Goal: Task Accomplishment & Management: Complete application form

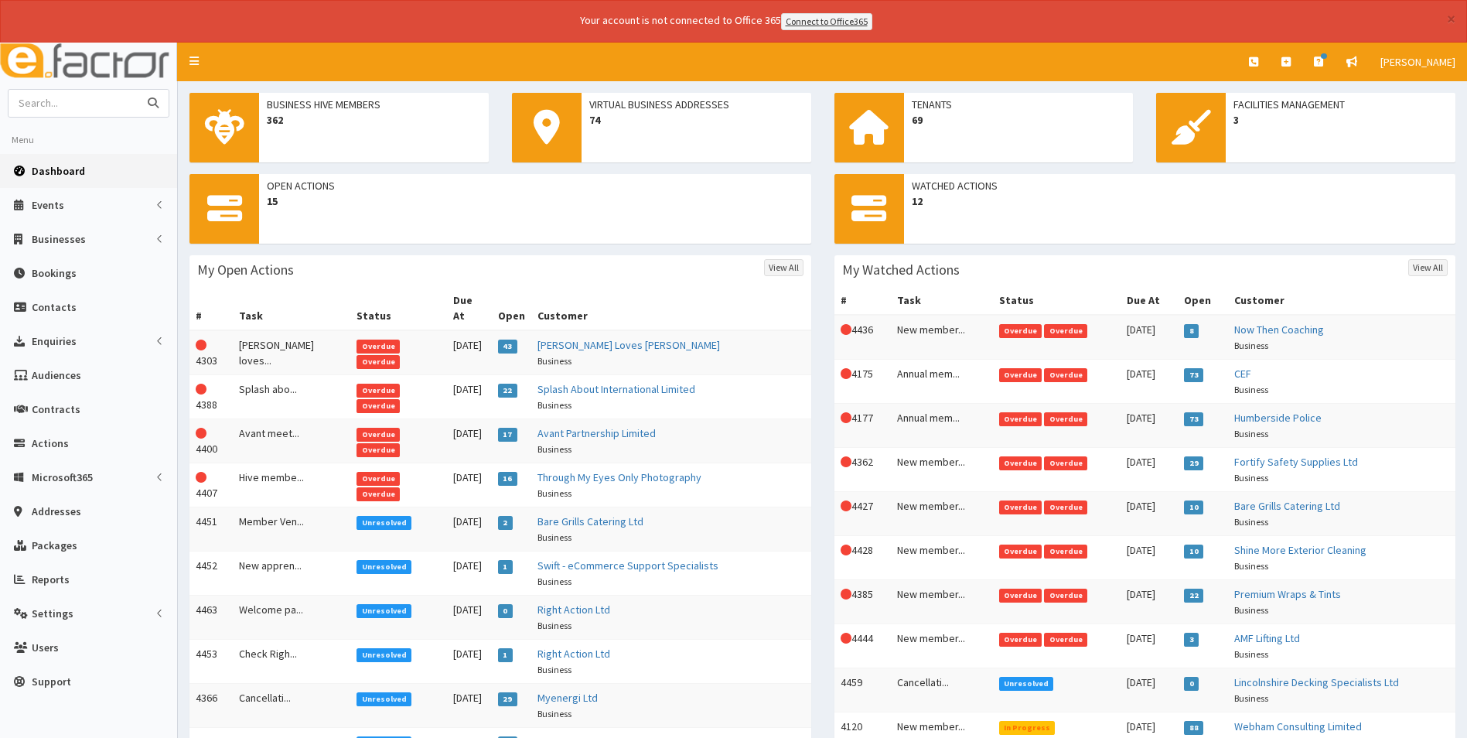
click at [84, 107] on input "text" at bounding box center [74, 103] width 130 height 27
type input "scunthorpe bowl"
click at [138, 90] on button "submit" at bounding box center [153, 103] width 31 height 27
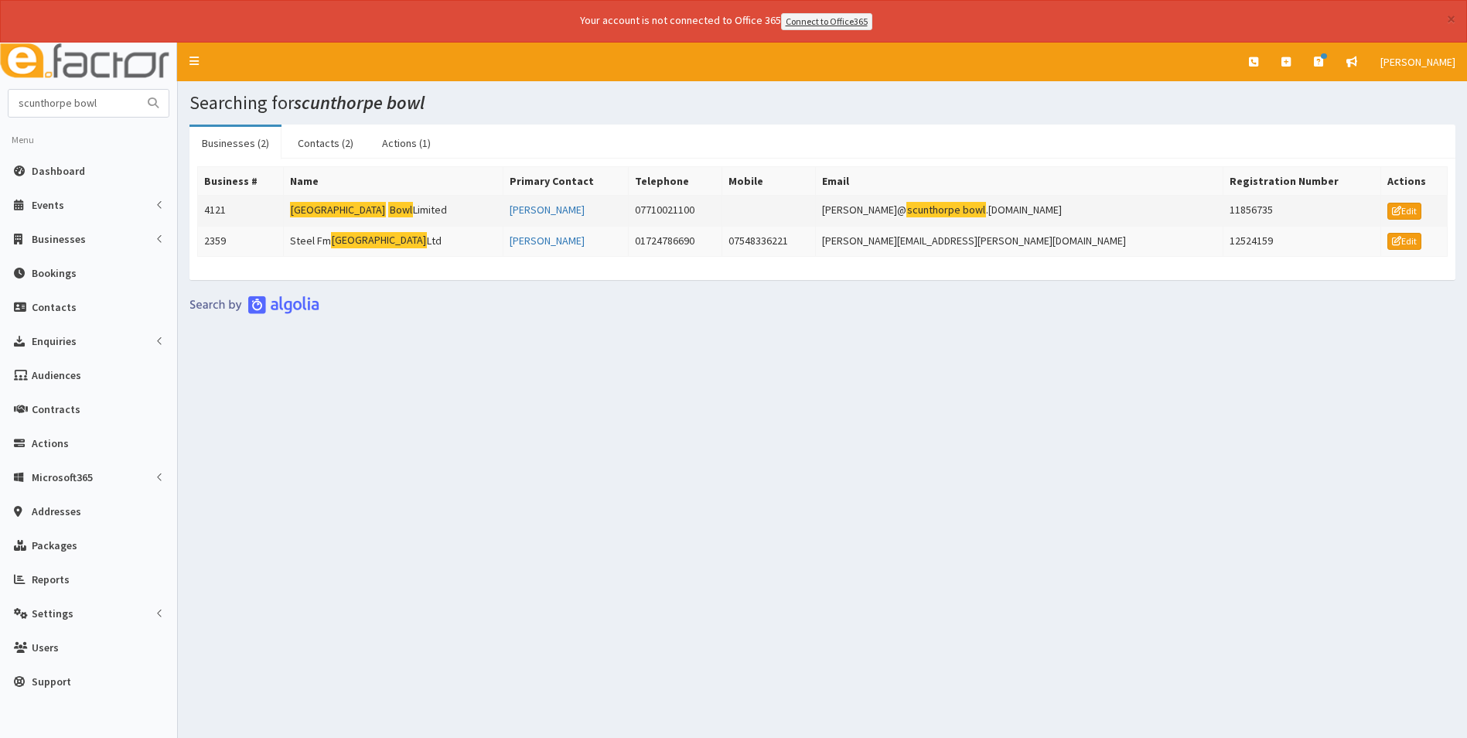
click at [358, 213] on mark "[GEOGRAPHIC_DATA]" at bounding box center [338, 210] width 97 height 16
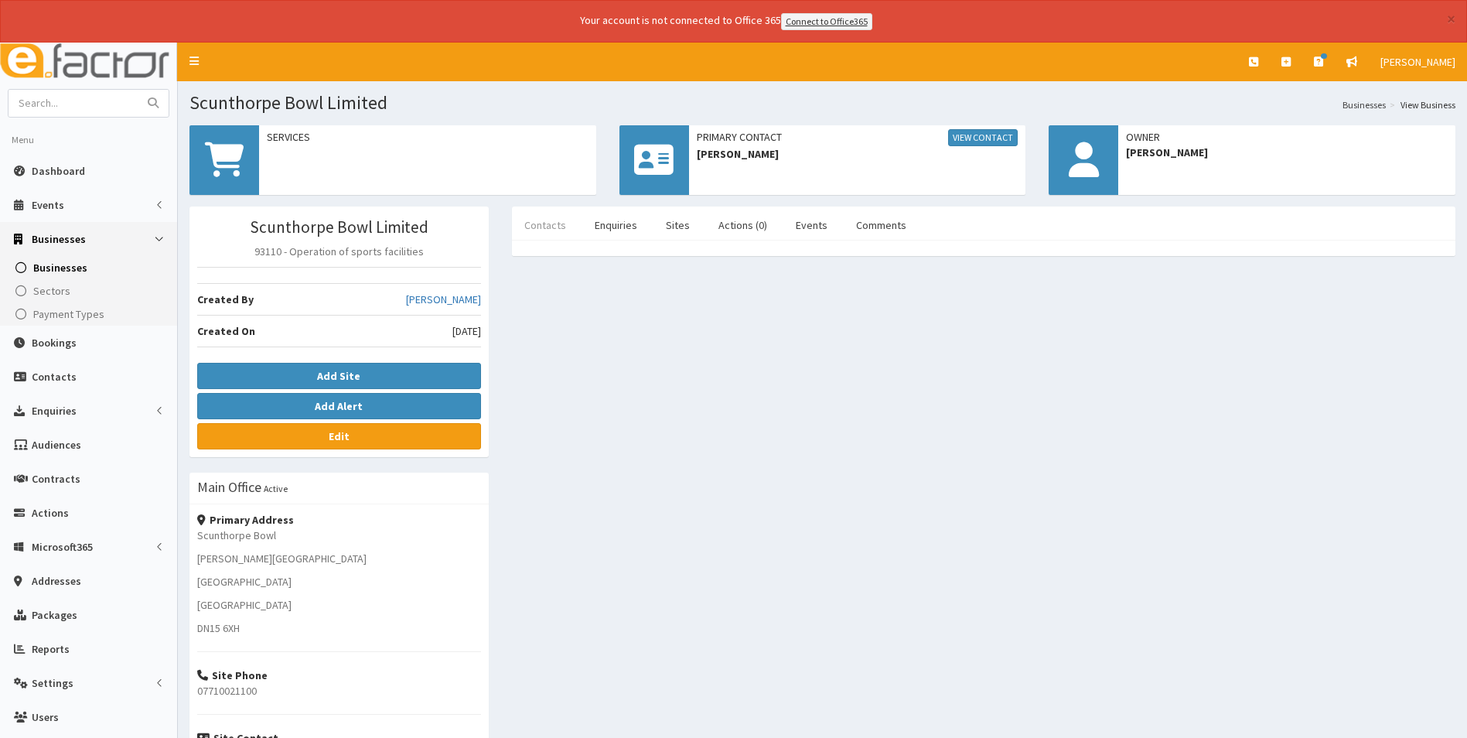
click at [552, 227] on link "Contacts" at bounding box center [545, 225] width 66 height 32
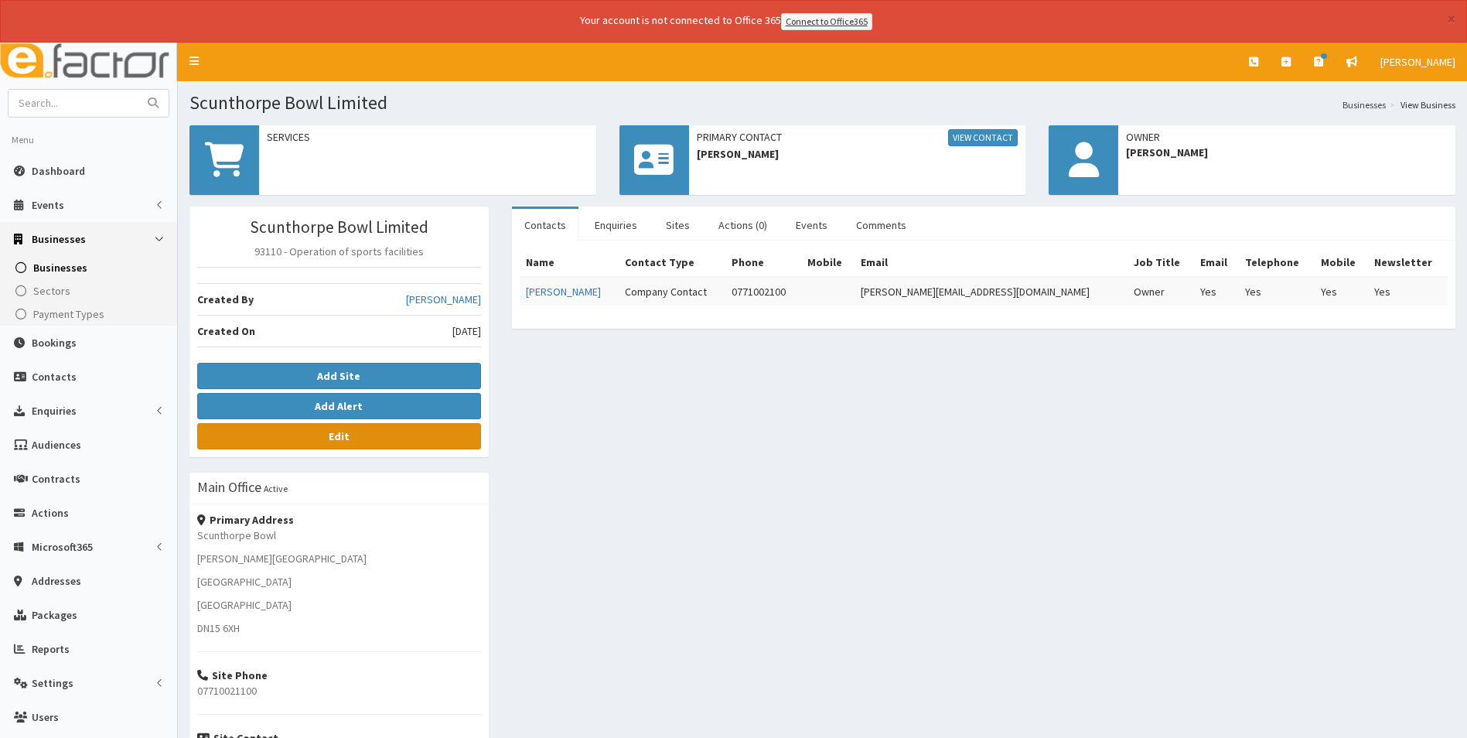
click at [378, 439] on link "Edit" at bounding box center [339, 436] width 284 height 26
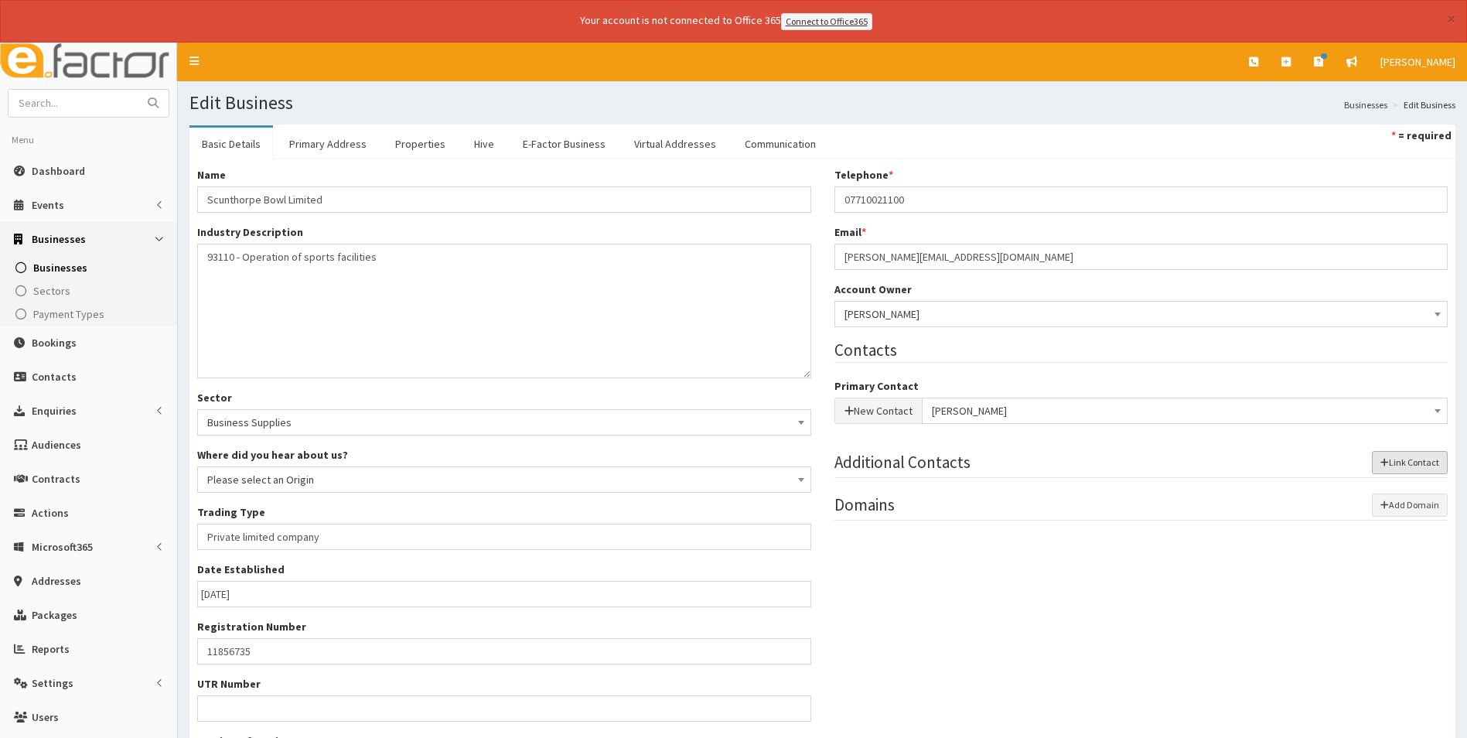
click at [1392, 463] on button "Link Contact" at bounding box center [1410, 462] width 76 height 23
click at [862, 527] on button "New Contact" at bounding box center [878, 526] width 88 height 26
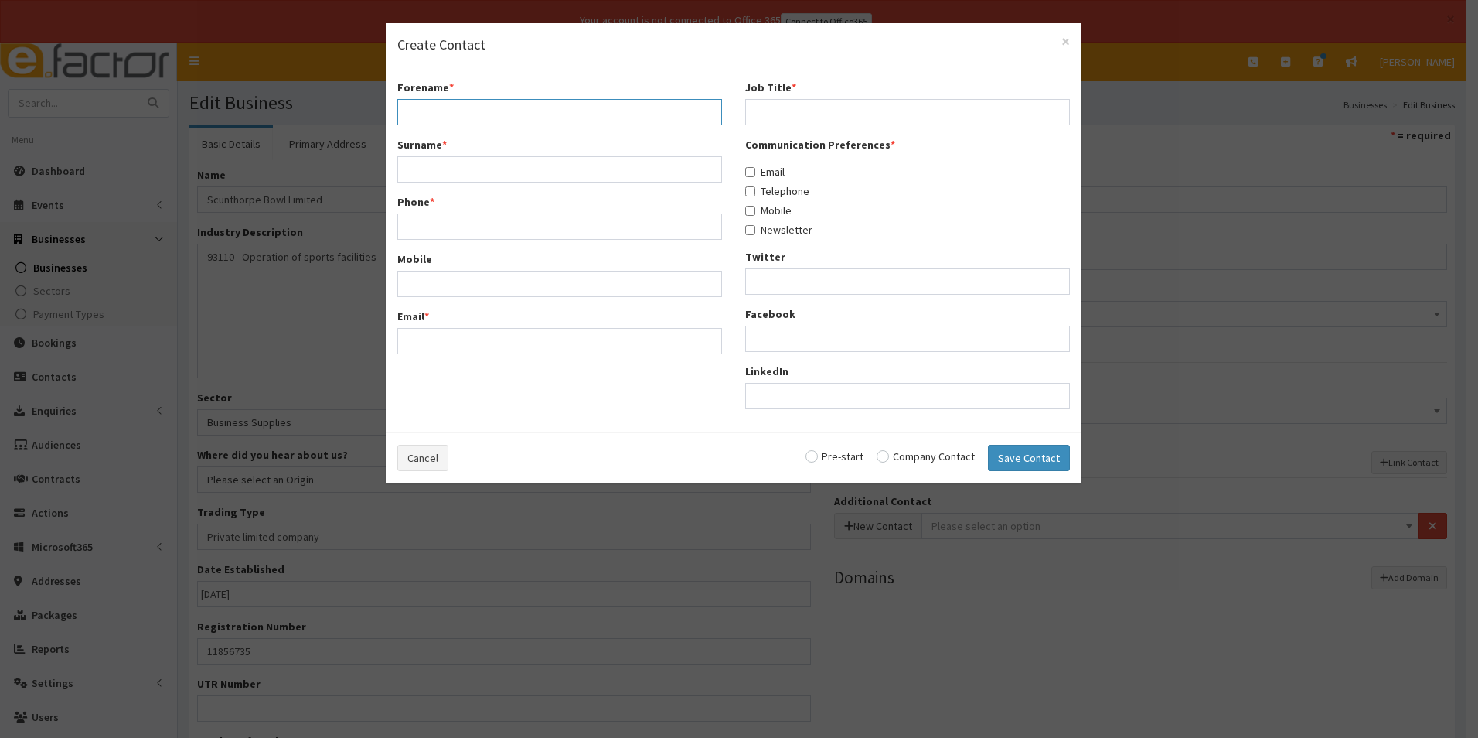
click at [444, 109] on input "Forename *" at bounding box center [559, 112] width 325 height 26
type input "Simon"
type input "Moppett"
type input "07989604342"
type input "[PERSON_NAME][EMAIL_ADDRESS][DOMAIN_NAME]"
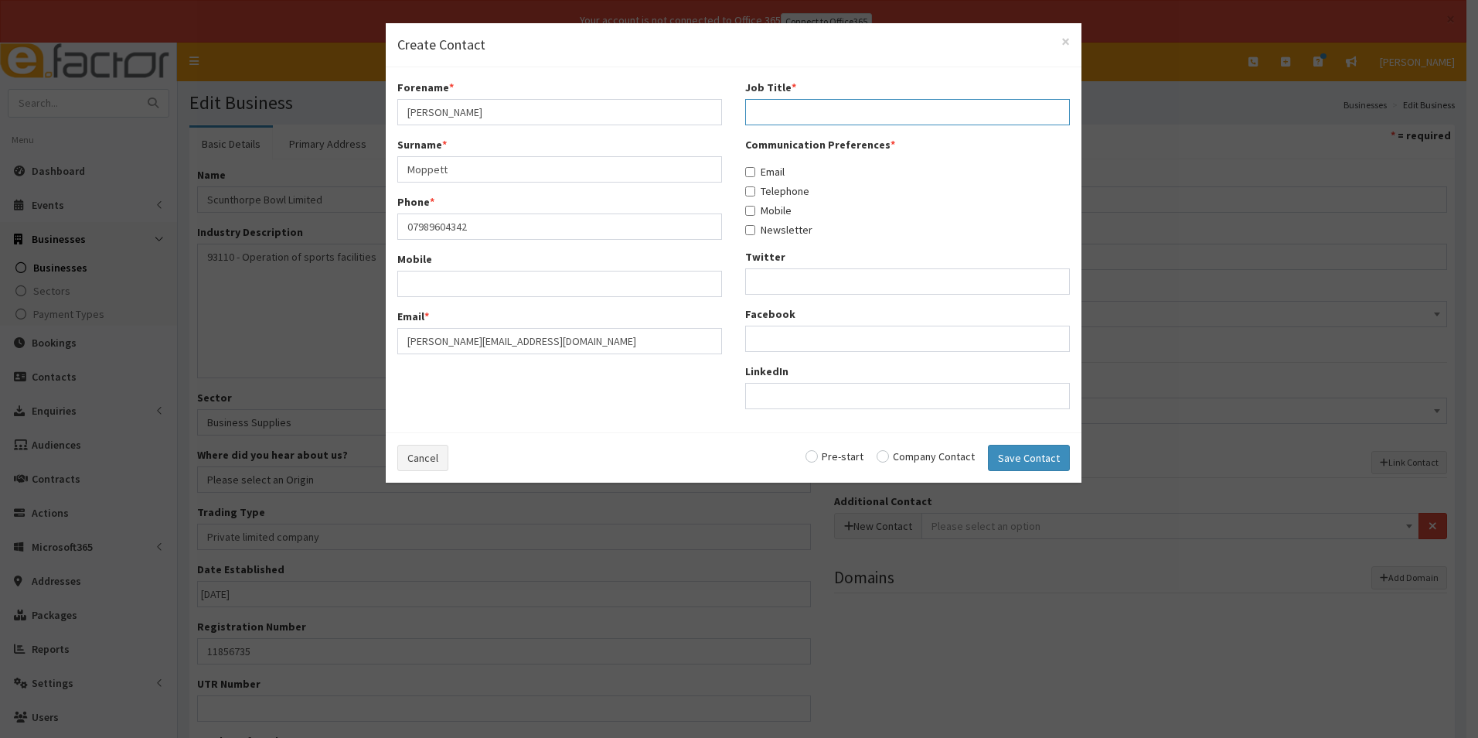
click at [908, 124] on input "Job Title *" at bounding box center [907, 112] width 325 height 26
type input "Director"
click at [884, 461] on input "radio" at bounding box center [926, 456] width 98 height 11
radio input "true"
click at [1007, 458] on button "Save Contact" at bounding box center [1029, 458] width 82 height 26
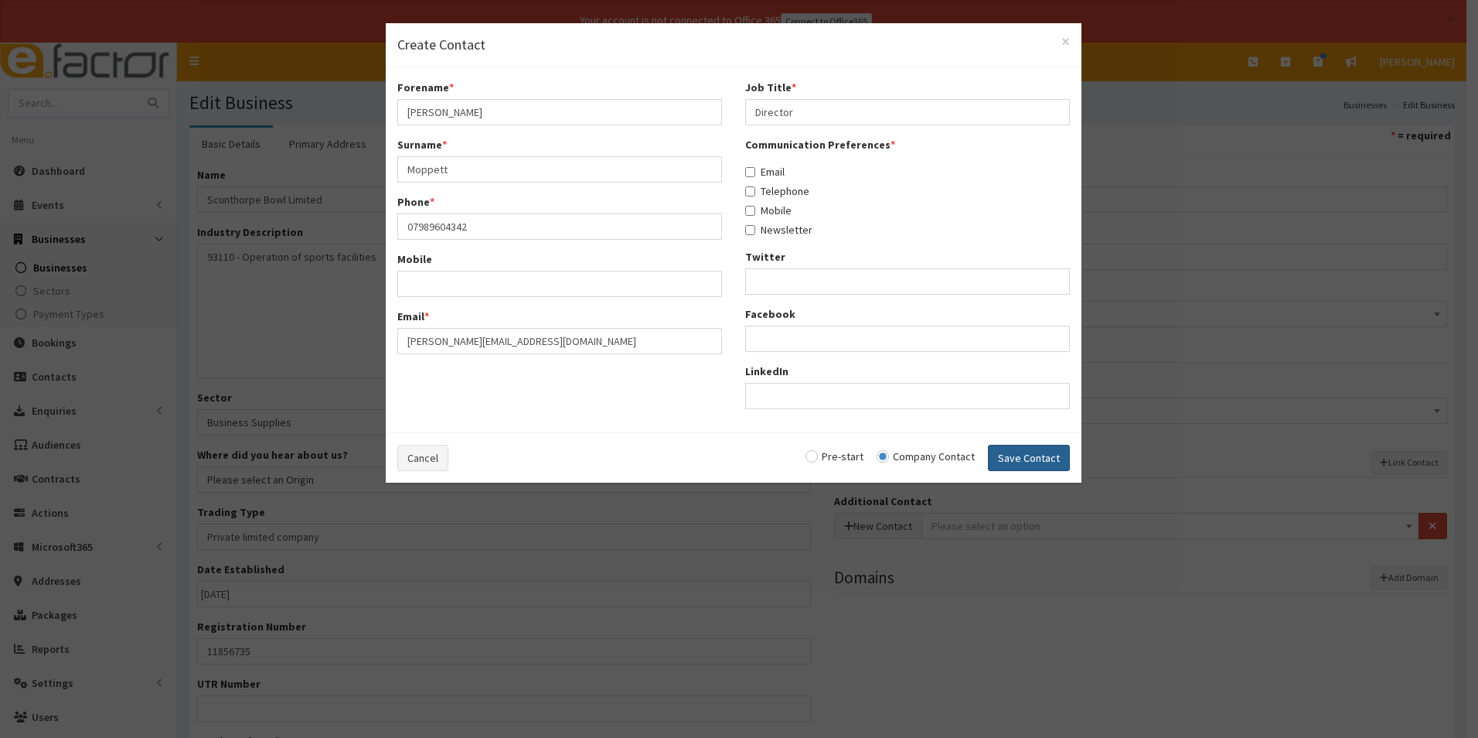
radio input "false"
select select "5229"
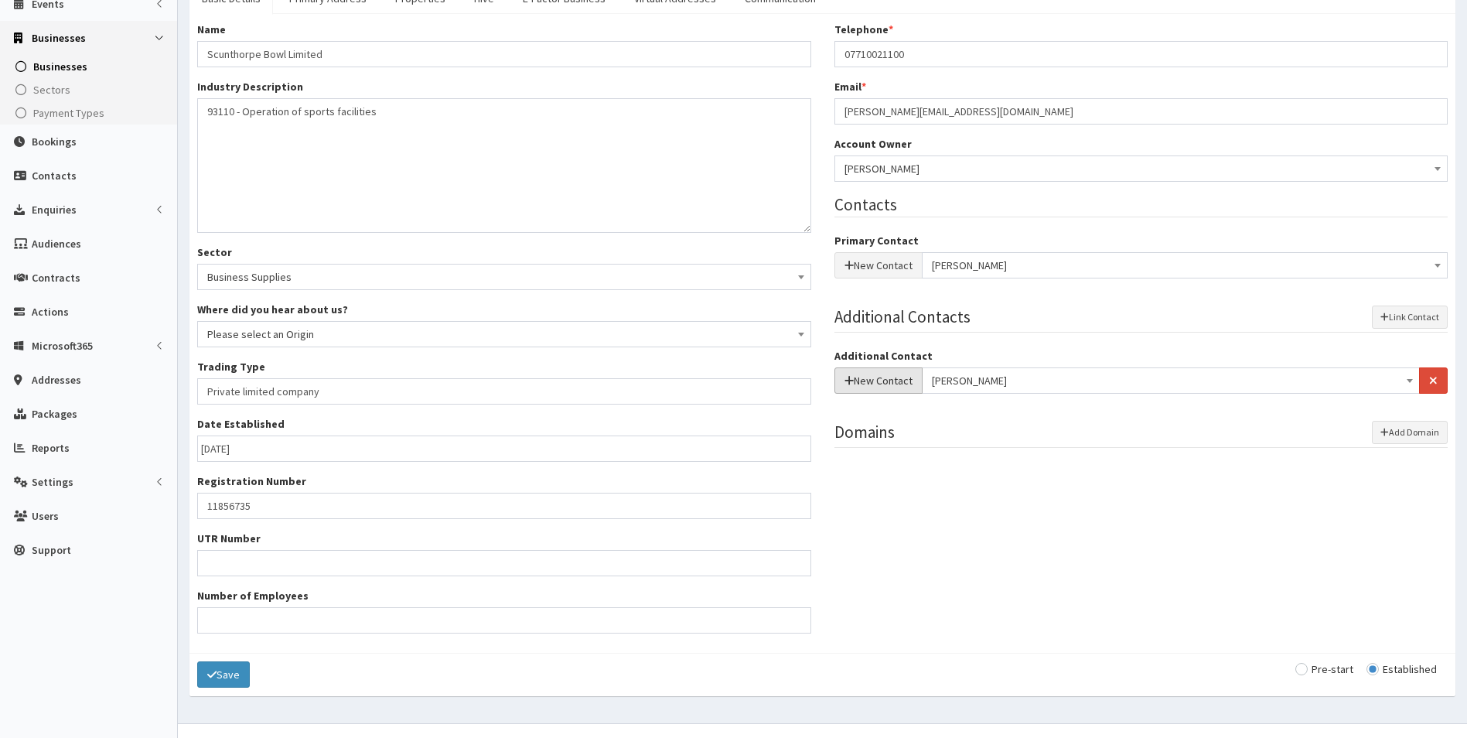
scroll to position [227, 0]
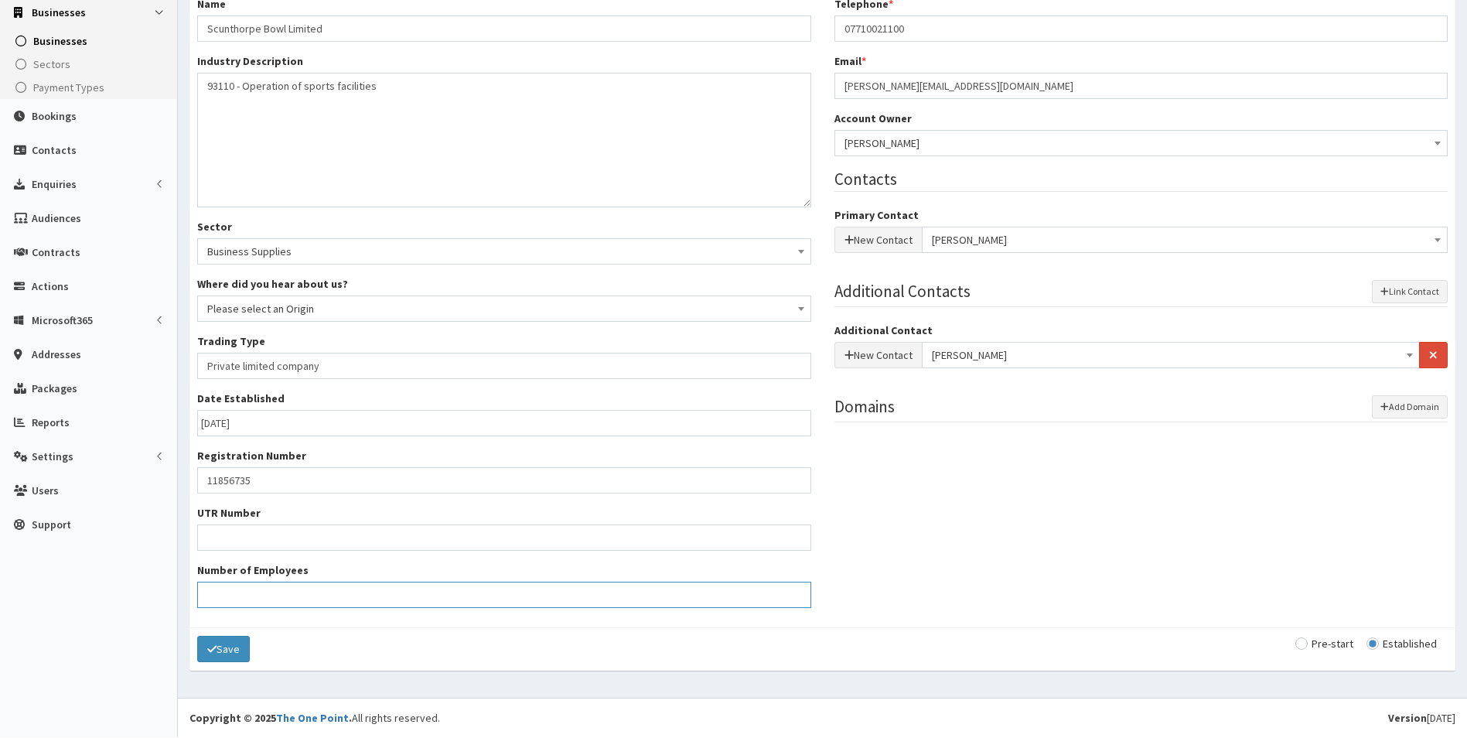
click at [462, 591] on input "Number of Employees" at bounding box center [504, 594] width 614 height 26
type input "20"
click at [976, 551] on div "Name * Scunthorpe Bowl Limited Industry Description * 93110 - Operation of spor…" at bounding box center [822, 307] width 1273 height 623
click at [232, 654] on button "Save" at bounding box center [223, 649] width 53 height 26
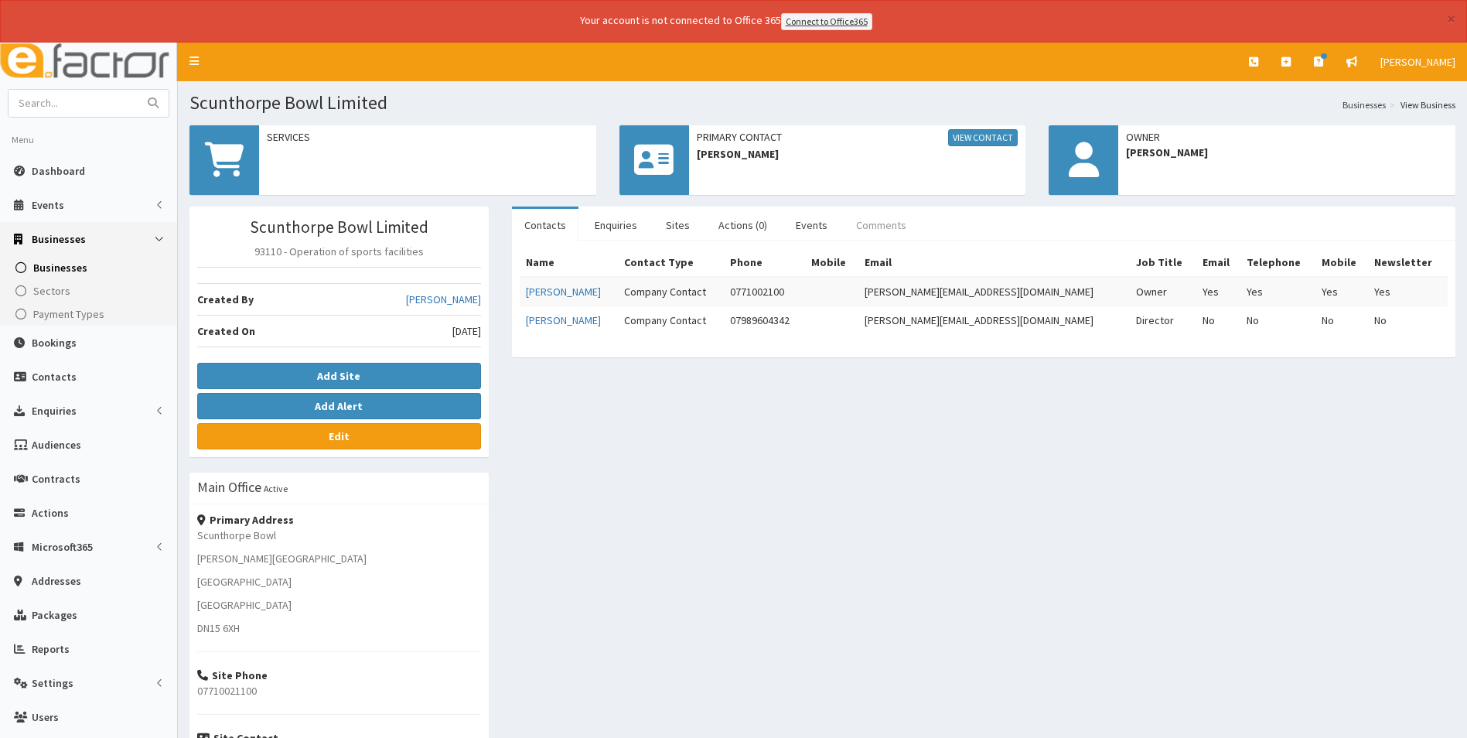
click at [874, 221] on link "Comments" at bounding box center [880, 225] width 75 height 32
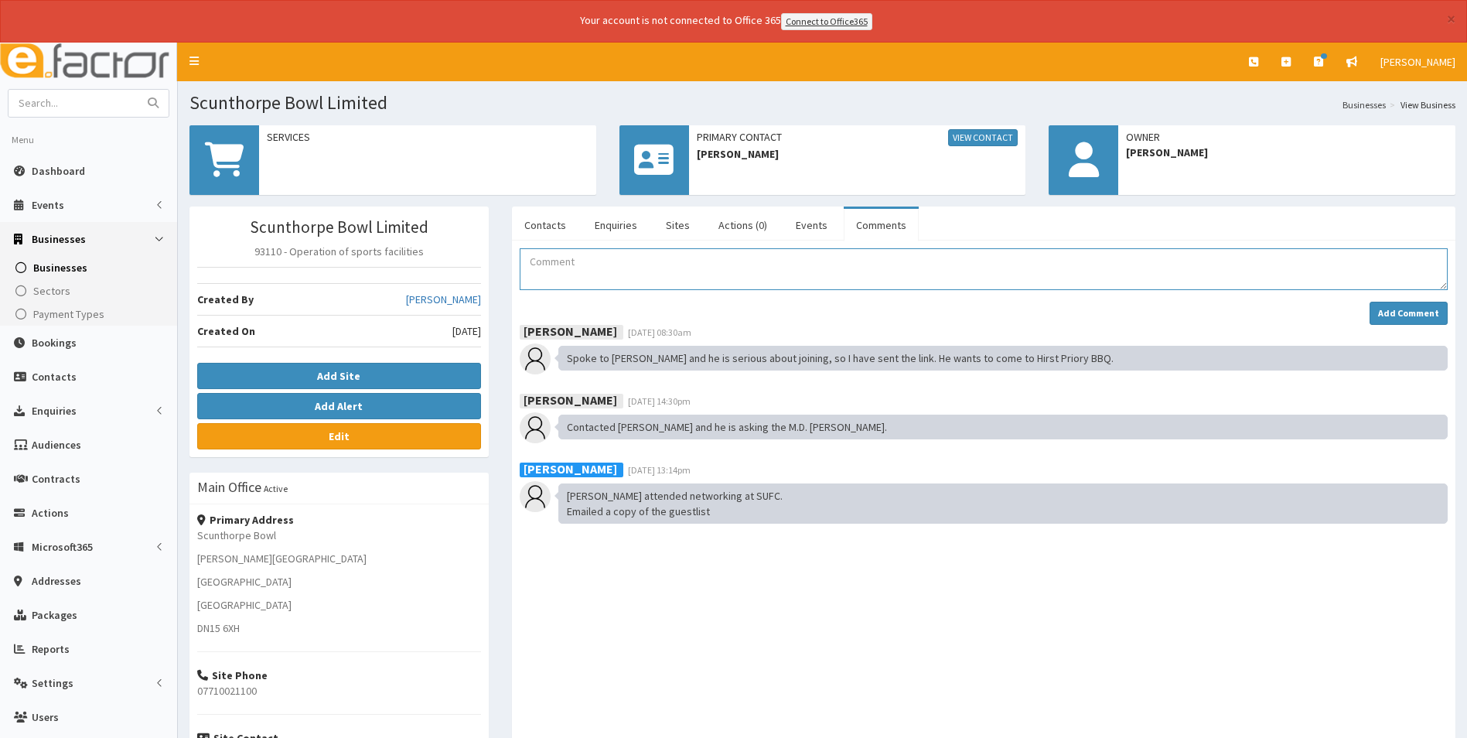
click at [567, 271] on textarea "Comment" at bounding box center [984, 269] width 928 height 42
click at [722, 279] on textarea "Membership form received vua the website Added to pending tab on retention shee…" at bounding box center [984, 269] width 928 height 42
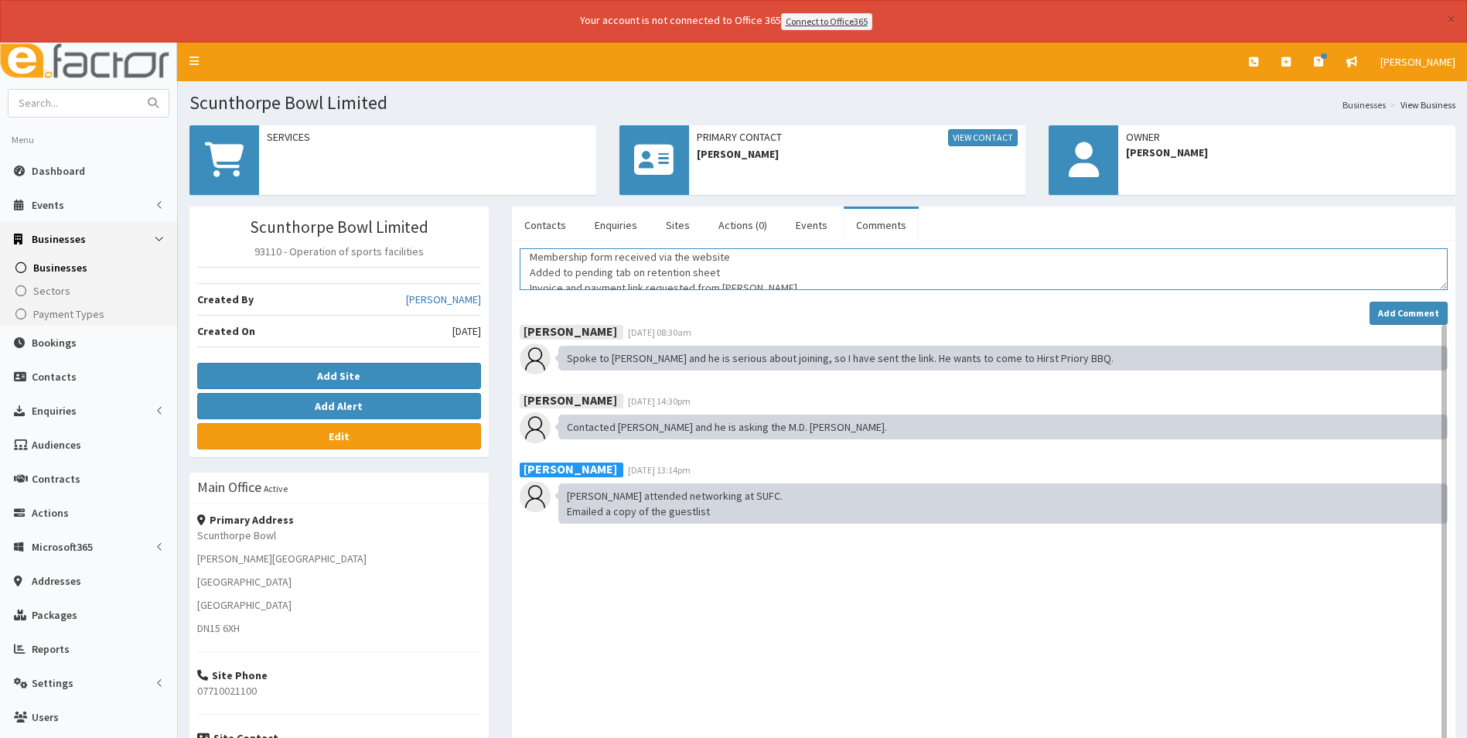
scroll to position [15, 0]
type textarea "Membership form received via the website Added to pending tab on retention shee…"
click at [1398, 312] on strong "Add Comment" at bounding box center [1408, 313] width 61 height 12
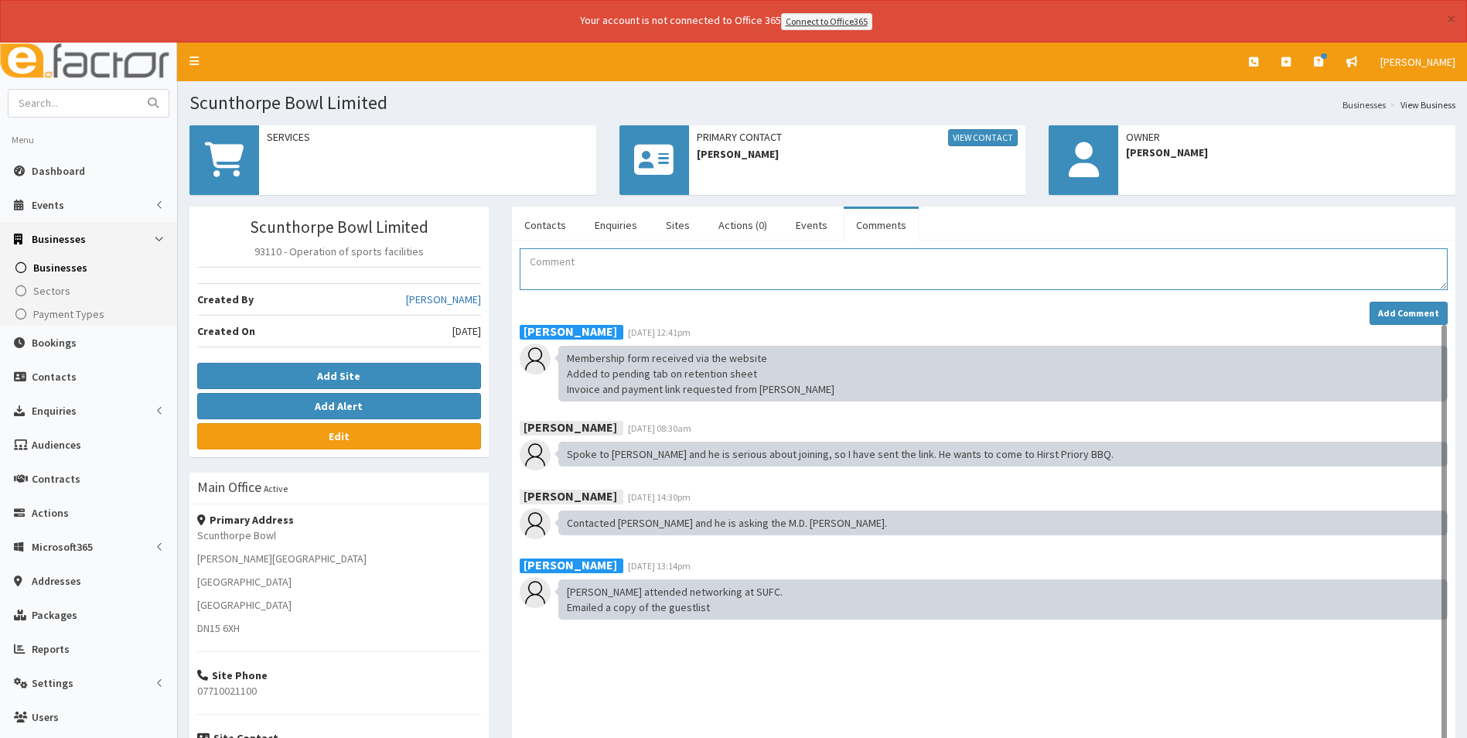
click at [567, 273] on textarea "Comment" at bounding box center [984, 269] width 928 height 42
type textarea "Email 1 with payment link sent"
click at [1386, 304] on button "Add Comment" at bounding box center [1408, 313] width 78 height 23
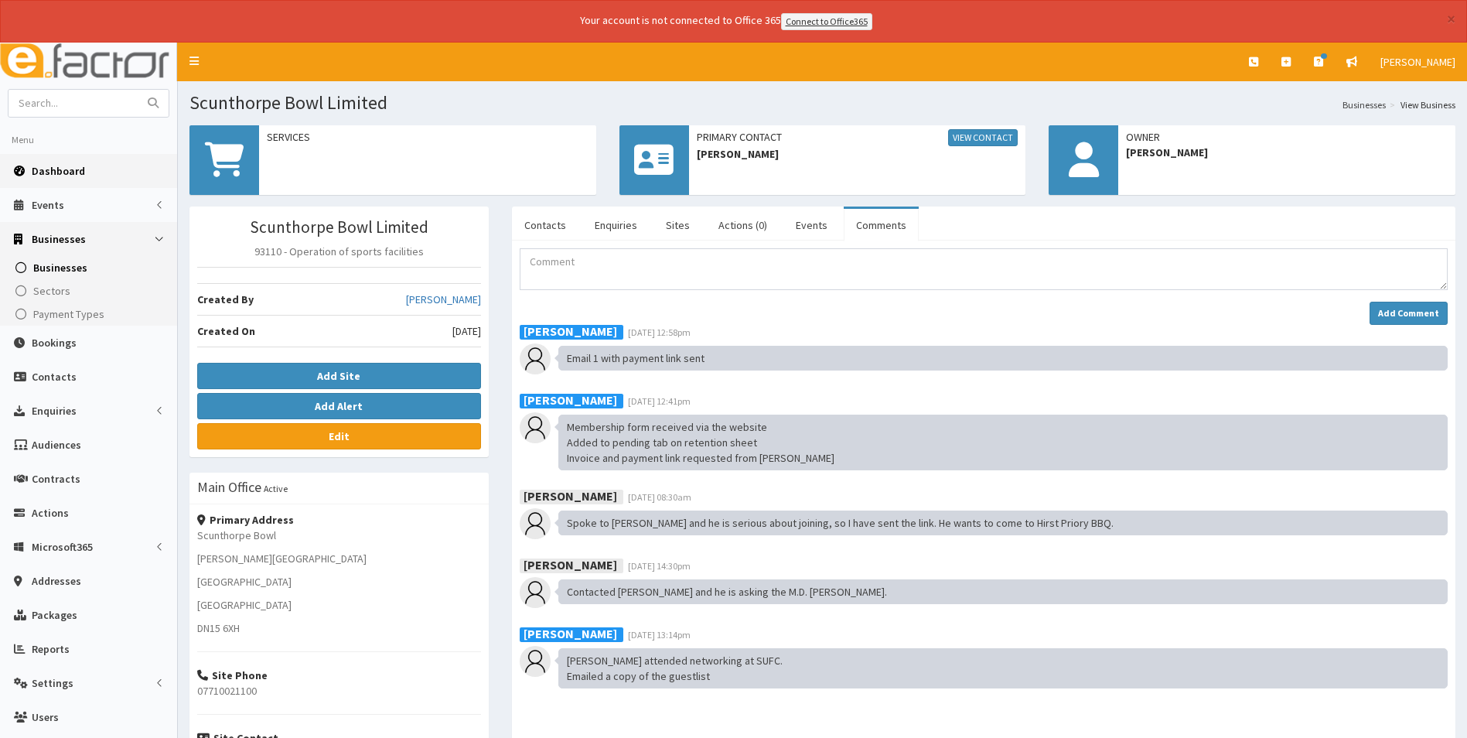
click at [53, 171] on span "Dashboard" at bounding box center [58, 171] width 53 height 14
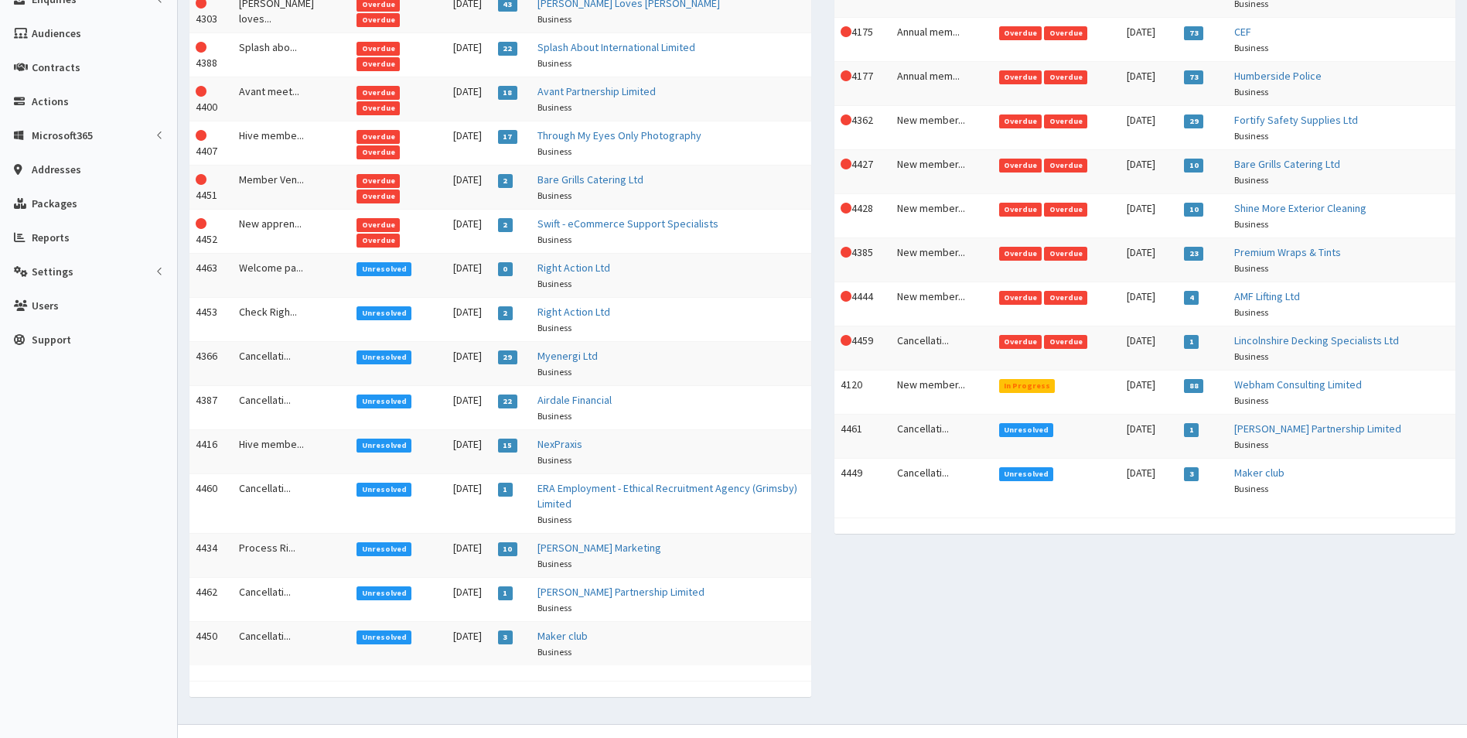
scroll to position [352, 0]
